Goal: Navigation & Orientation: Understand site structure

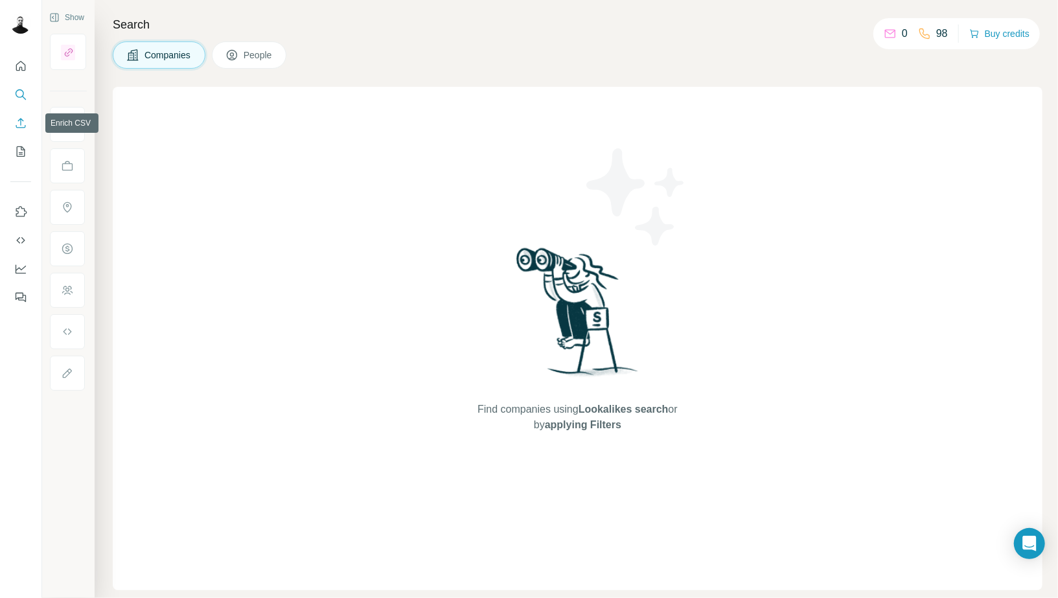
click at [17, 115] on button "Enrich CSV" at bounding box center [20, 122] width 21 height 23
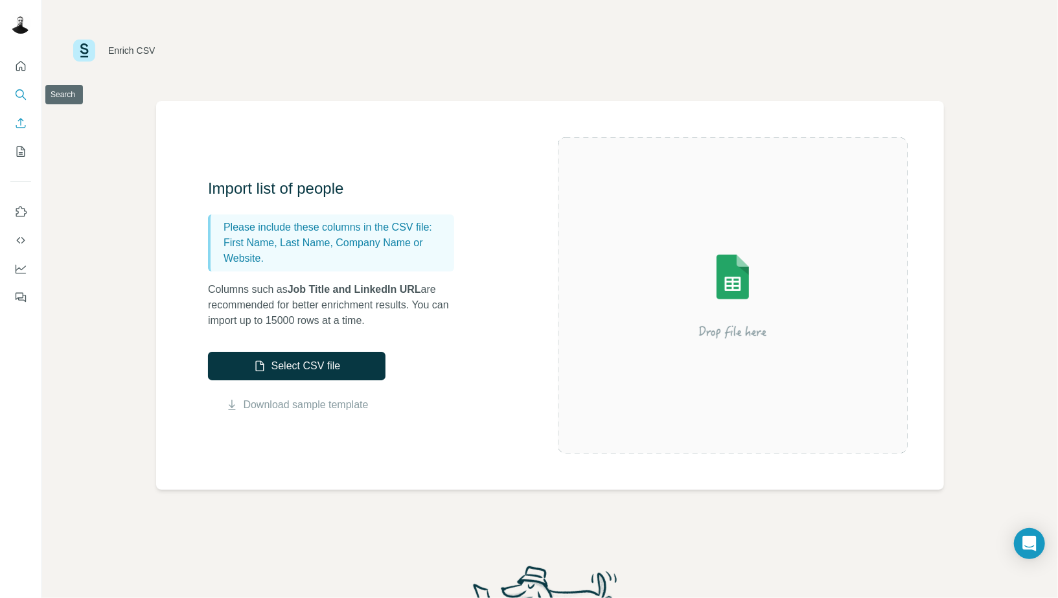
click at [23, 91] on icon "Search" at bounding box center [20, 93] width 8 height 8
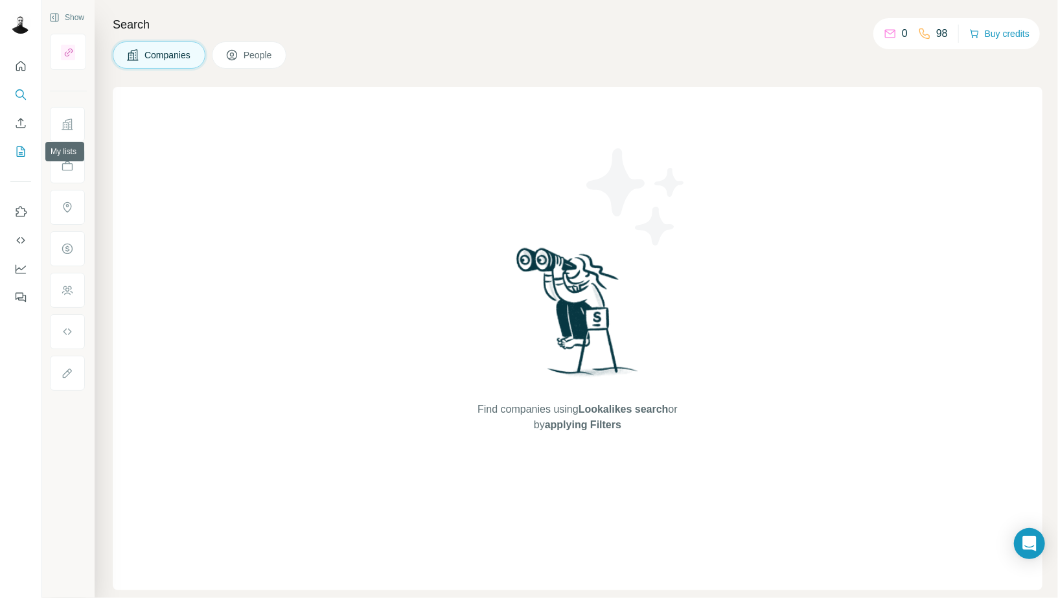
click at [17, 160] on button "My lists" at bounding box center [20, 151] width 21 height 23
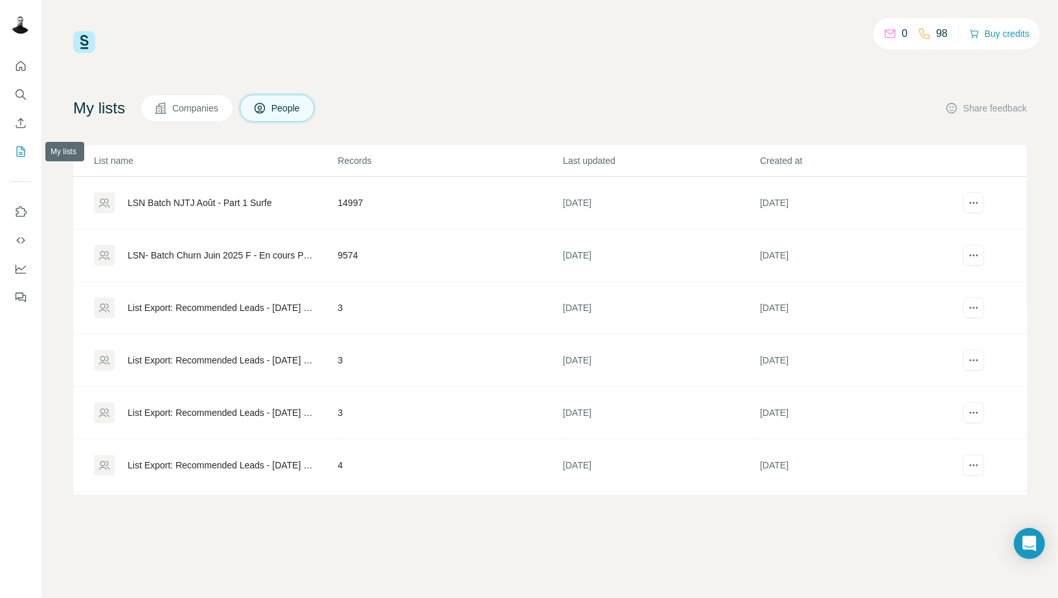
click at [21, 150] on icon "My lists" at bounding box center [20, 151] width 13 height 13
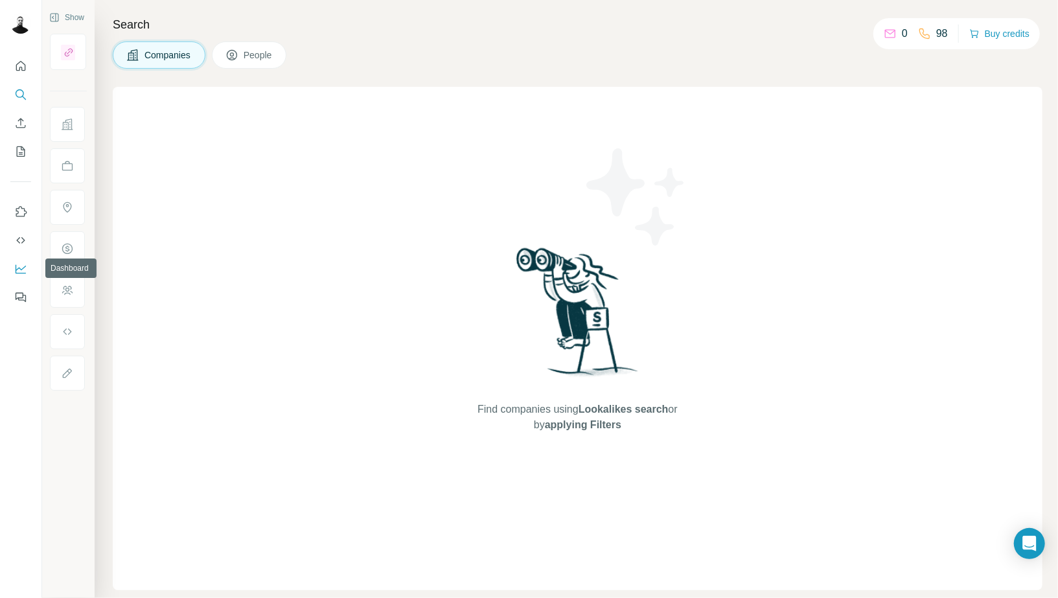
click at [23, 268] on icon "Dashboard" at bounding box center [20, 268] width 13 height 13
